Goal: Register for event/course

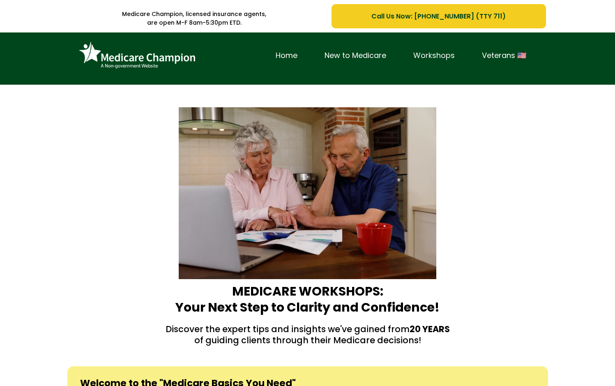
click at [439, 56] on link "Workshops" at bounding box center [434, 55] width 69 height 13
click at [437, 52] on link "Workshops" at bounding box center [434, 55] width 69 height 13
